Goal: Task Accomplishment & Management: Use online tool/utility

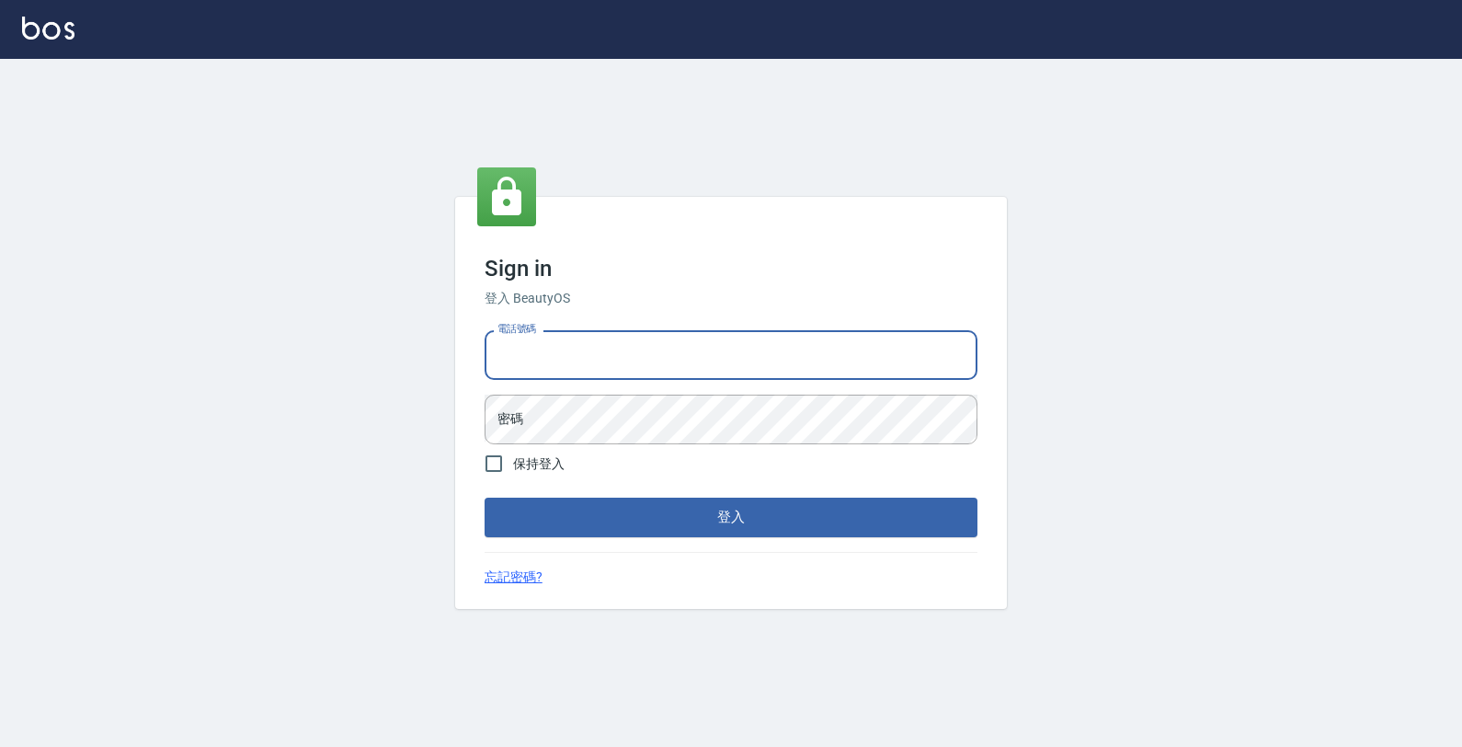
click at [727, 364] on input "電話號碼" at bounding box center [731, 355] width 493 height 50
type input "4265909"
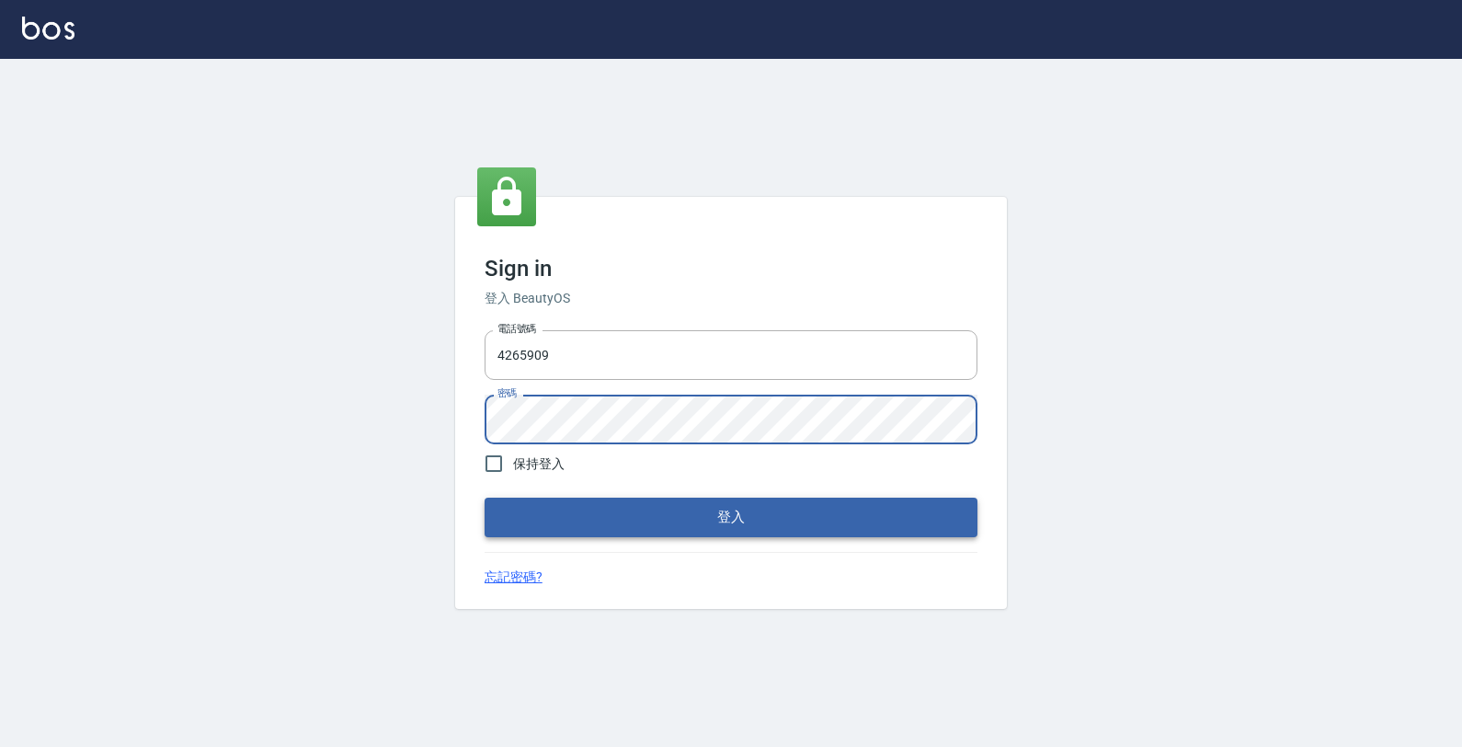
click at [837, 504] on button "登入" at bounding box center [731, 517] width 493 height 39
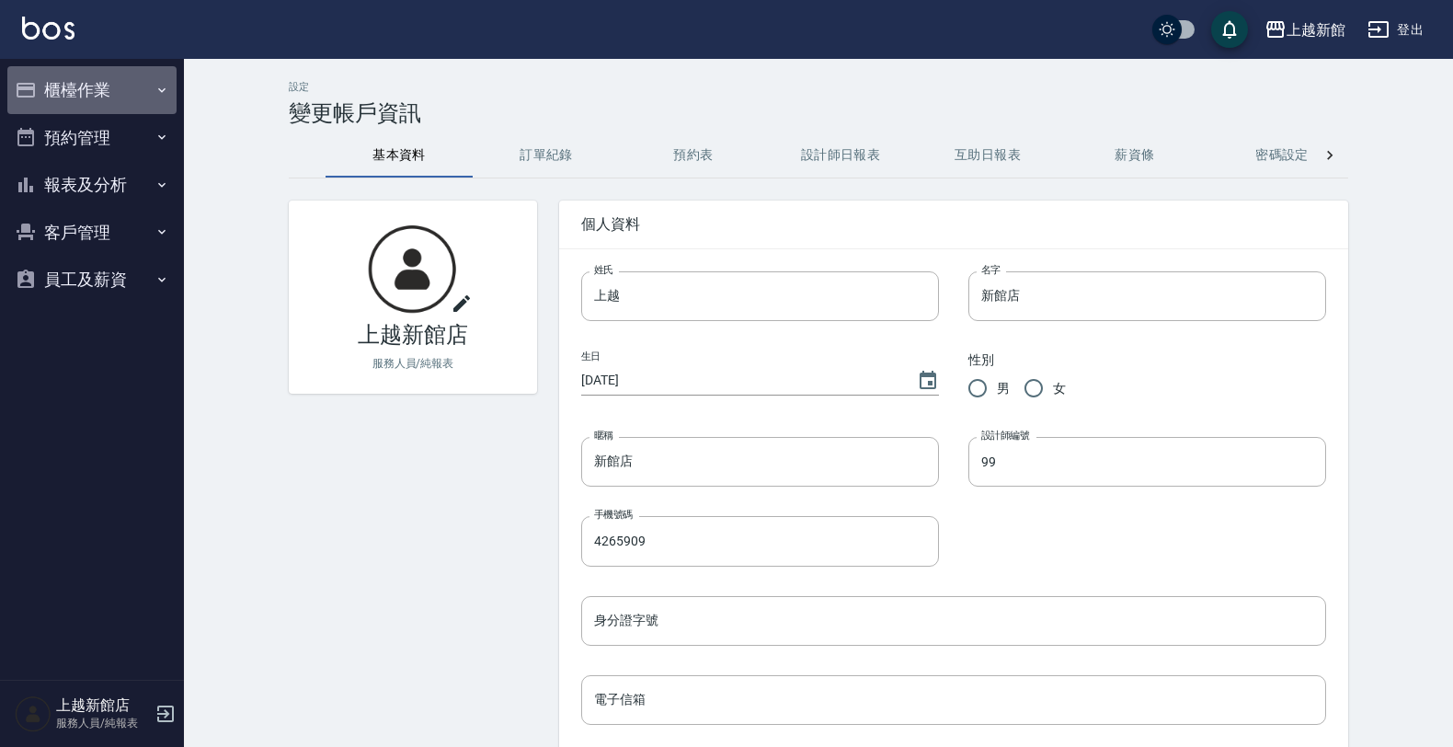
click at [85, 78] on button "櫃檯作業" at bounding box center [91, 90] width 169 height 48
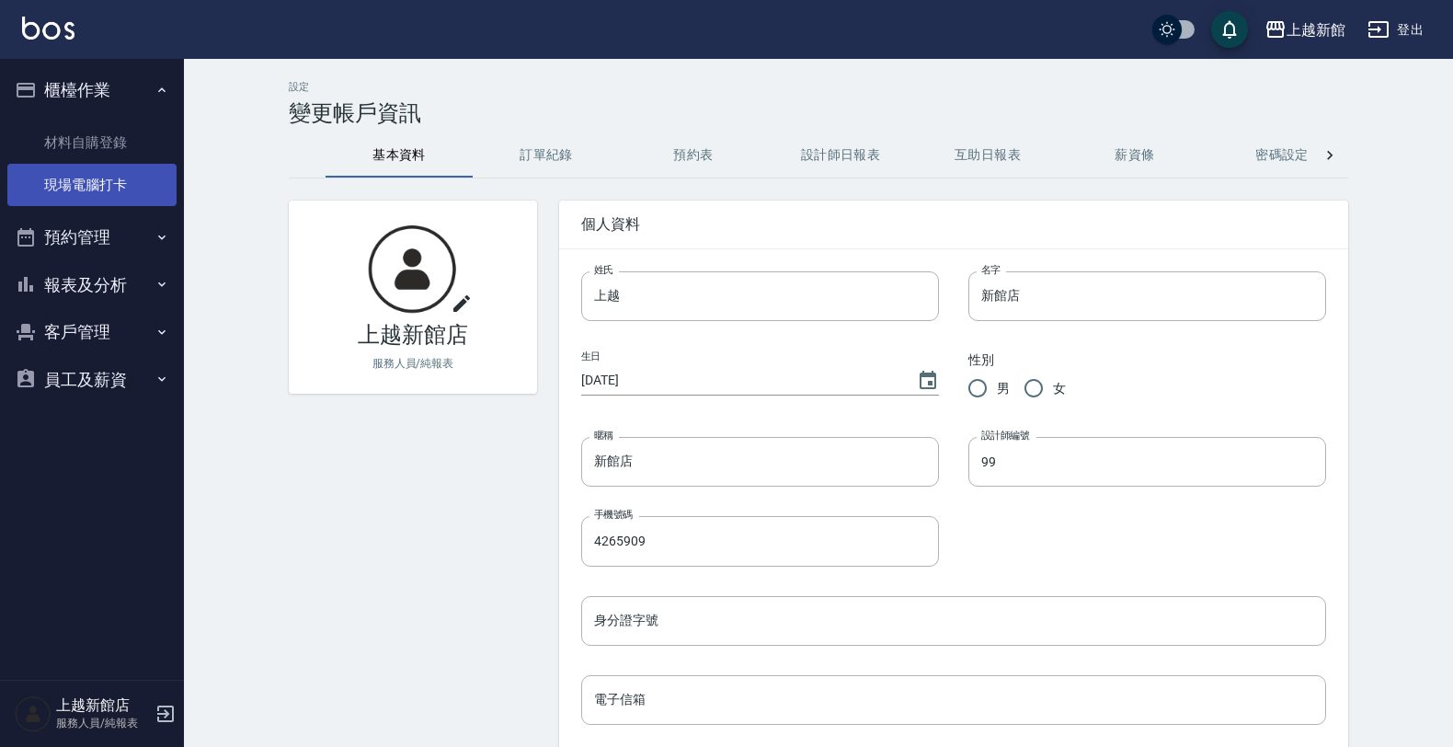
click at [98, 176] on link "現場電腦打卡" at bounding box center [91, 185] width 169 height 42
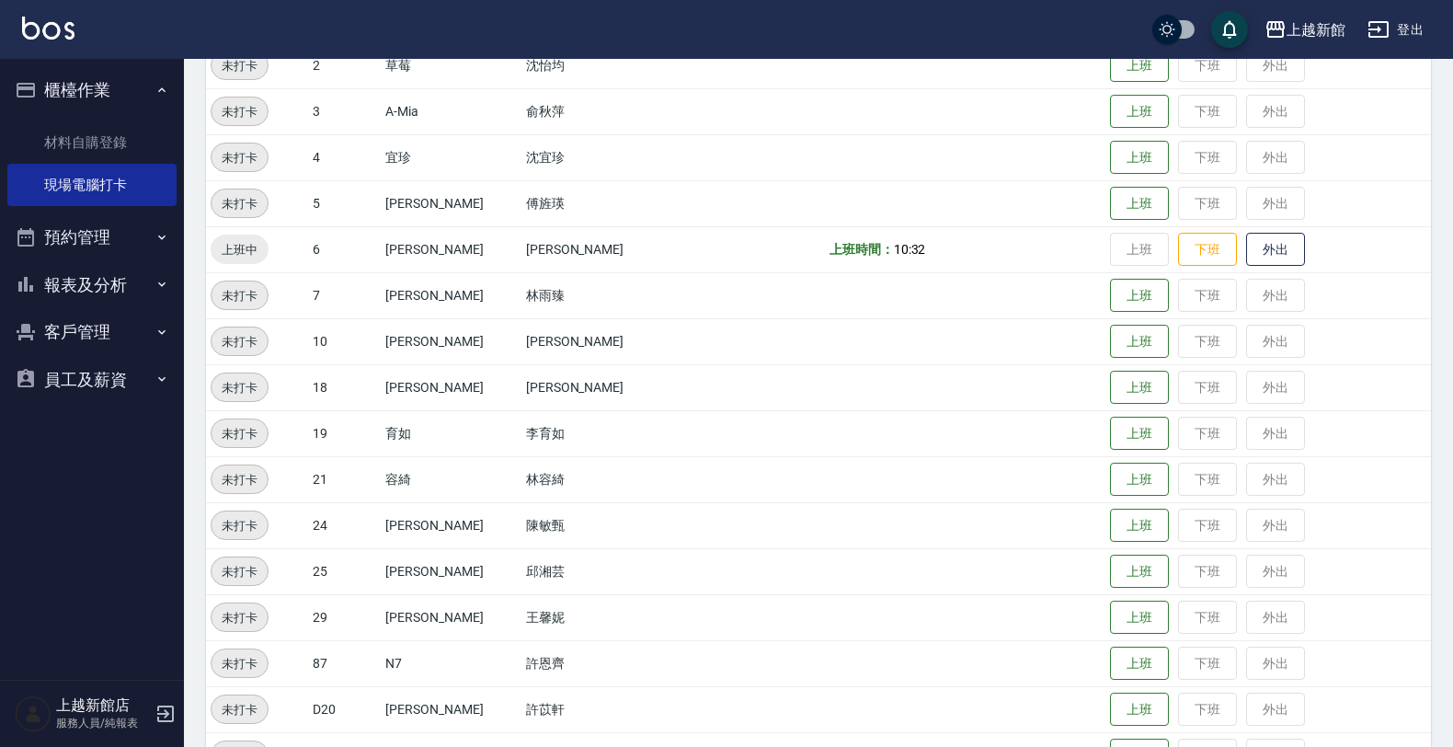
scroll to position [345, 0]
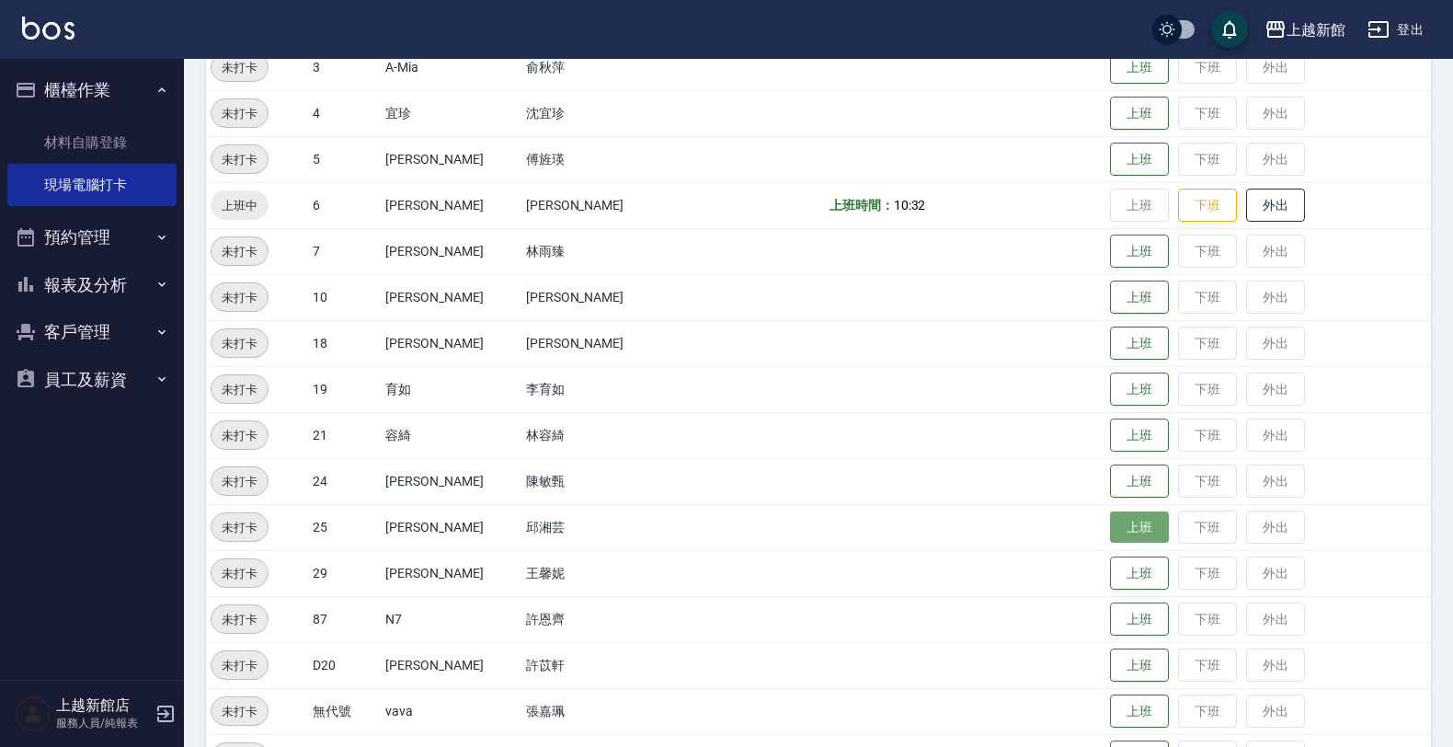
click at [1118, 527] on button "上班" at bounding box center [1139, 527] width 59 height 32
click at [1106, 297] on td "上班 下班 外出" at bounding box center [1269, 297] width 326 height 46
click at [1110, 297] on button "上班" at bounding box center [1139, 297] width 59 height 32
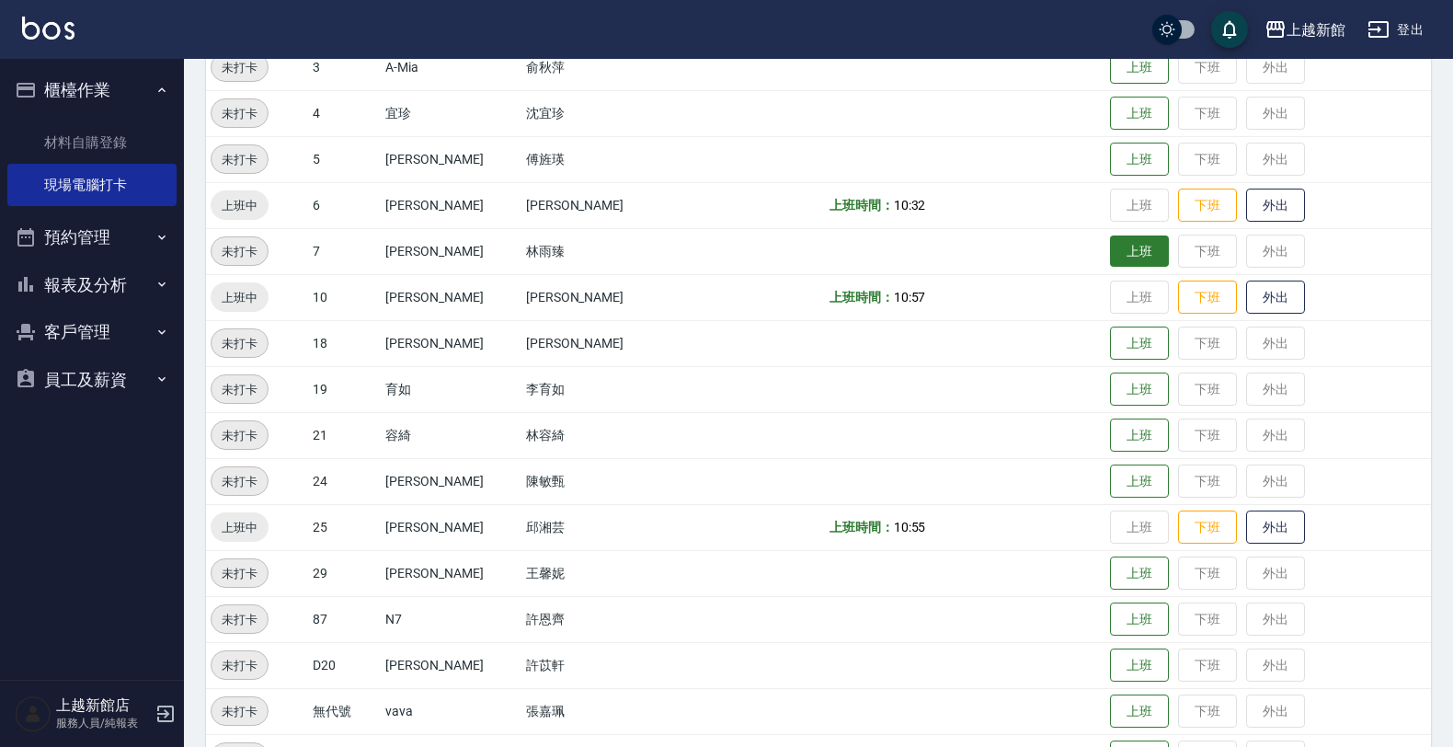
click at [1137, 248] on button "上班" at bounding box center [1139, 251] width 59 height 32
click at [1110, 424] on button "上班" at bounding box center [1139, 435] width 59 height 32
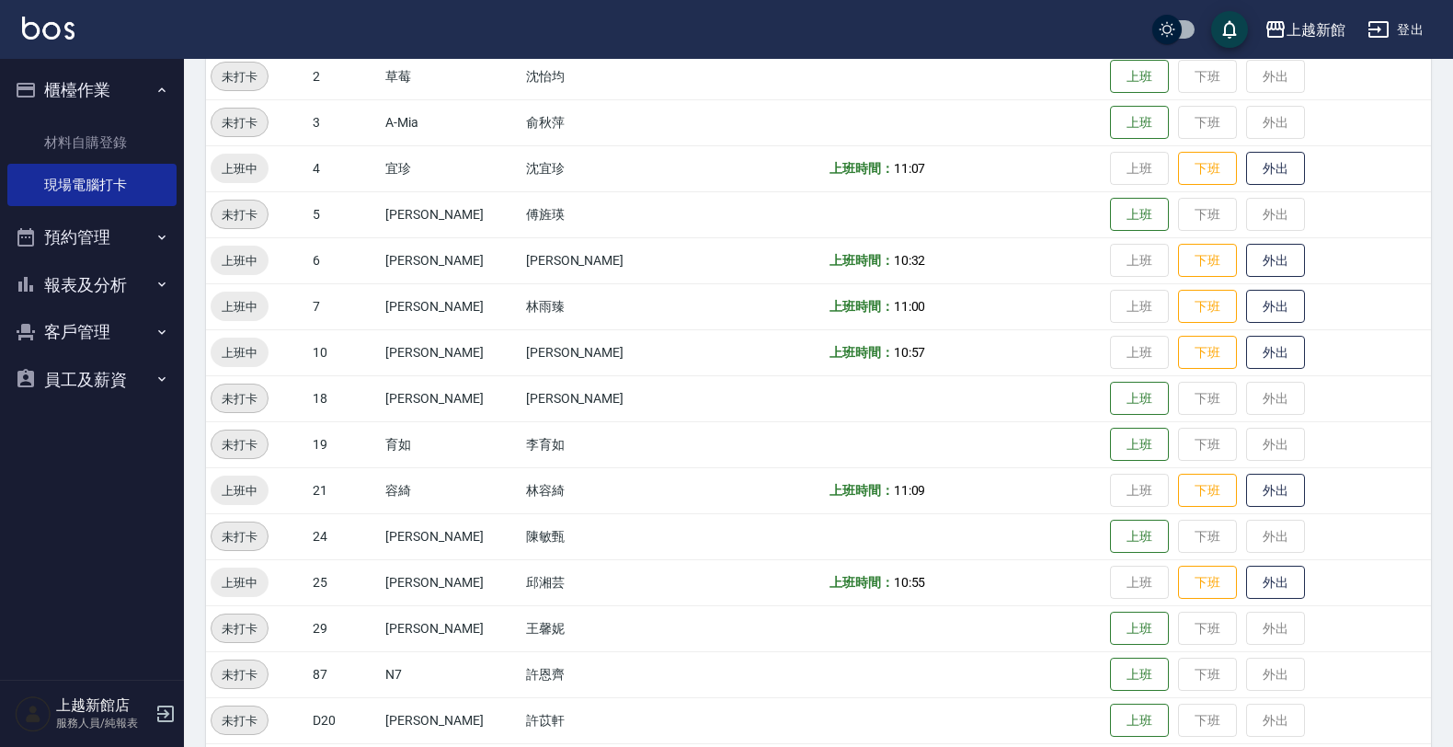
scroll to position [170, 0]
